Goal: Check status: Check status

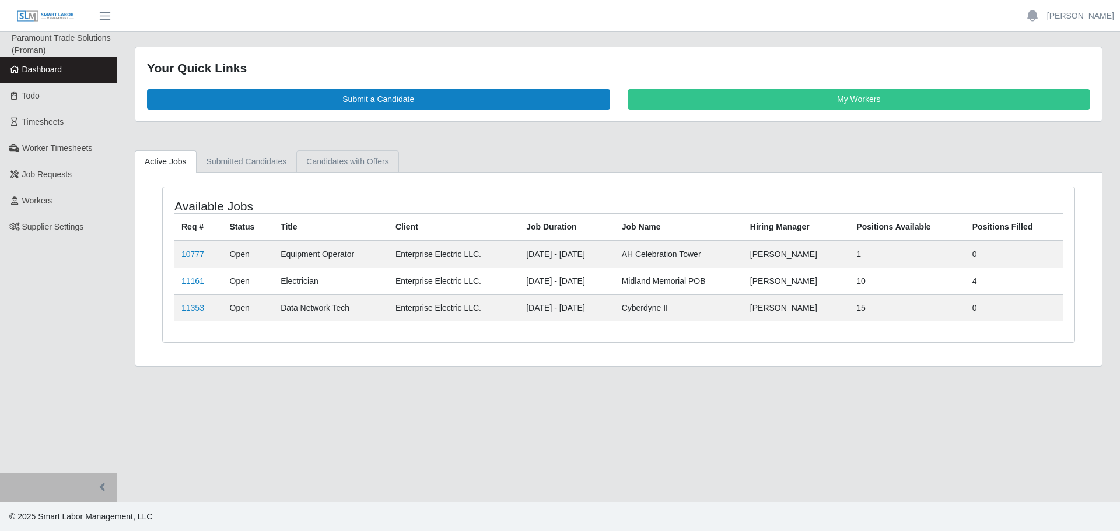
click at [309, 164] on link "Candidates with Offers" at bounding box center [347, 161] width 102 height 23
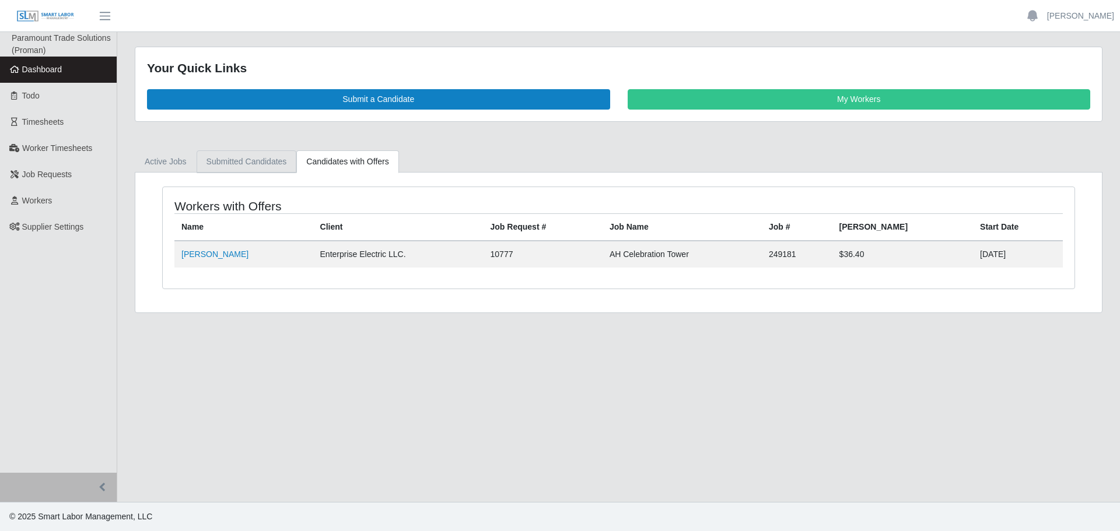
click at [256, 158] on link "Submitted Candidates" at bounding box center [247, 161] width 100 height 23
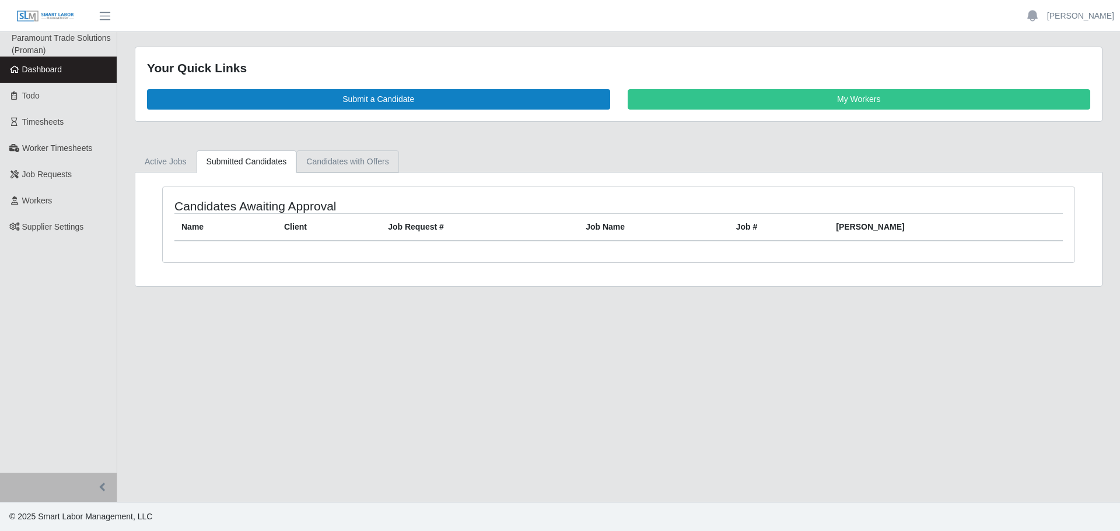
click at [333, 158] on link "Candidates with Offers" at bounding box center [347, 161] width 102 height 23
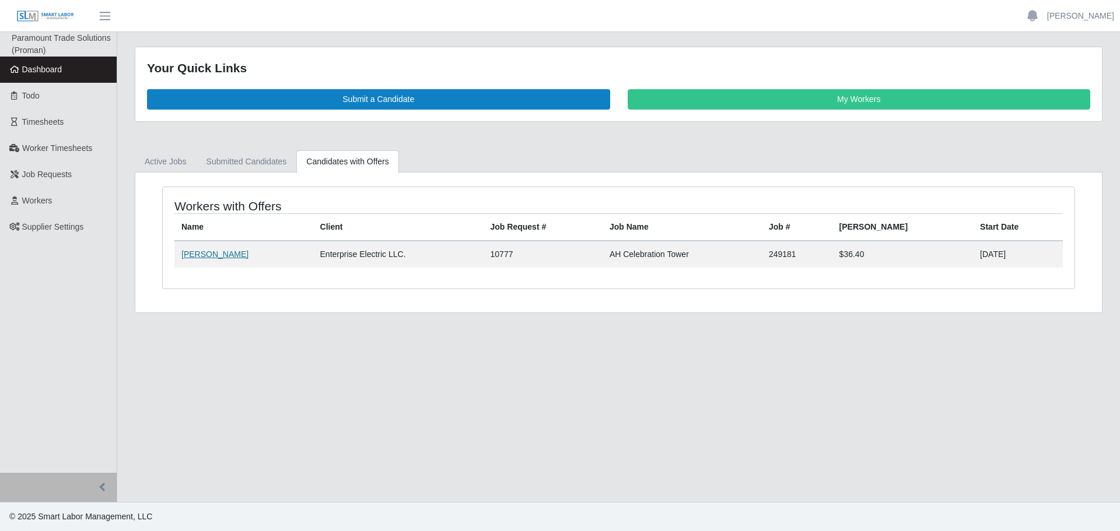
click at [204, 258] on link "[PERSON_NAME]" at bounding box center [214, 254] width 67 height 9
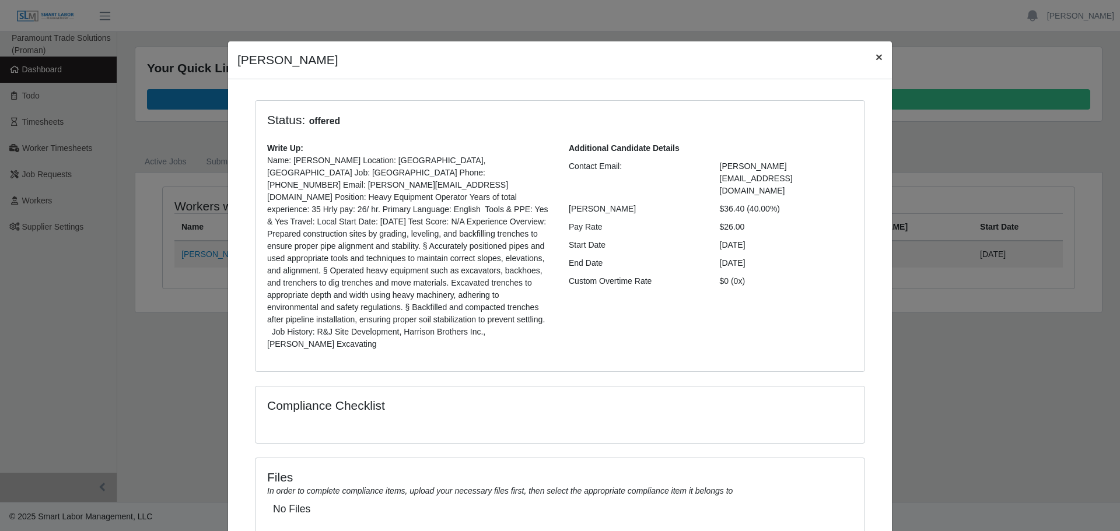
click at [876, 58] on span "×" at bounding box center [878, 56] width 7 height 13
